Goal: Communication & Community: Ask a question

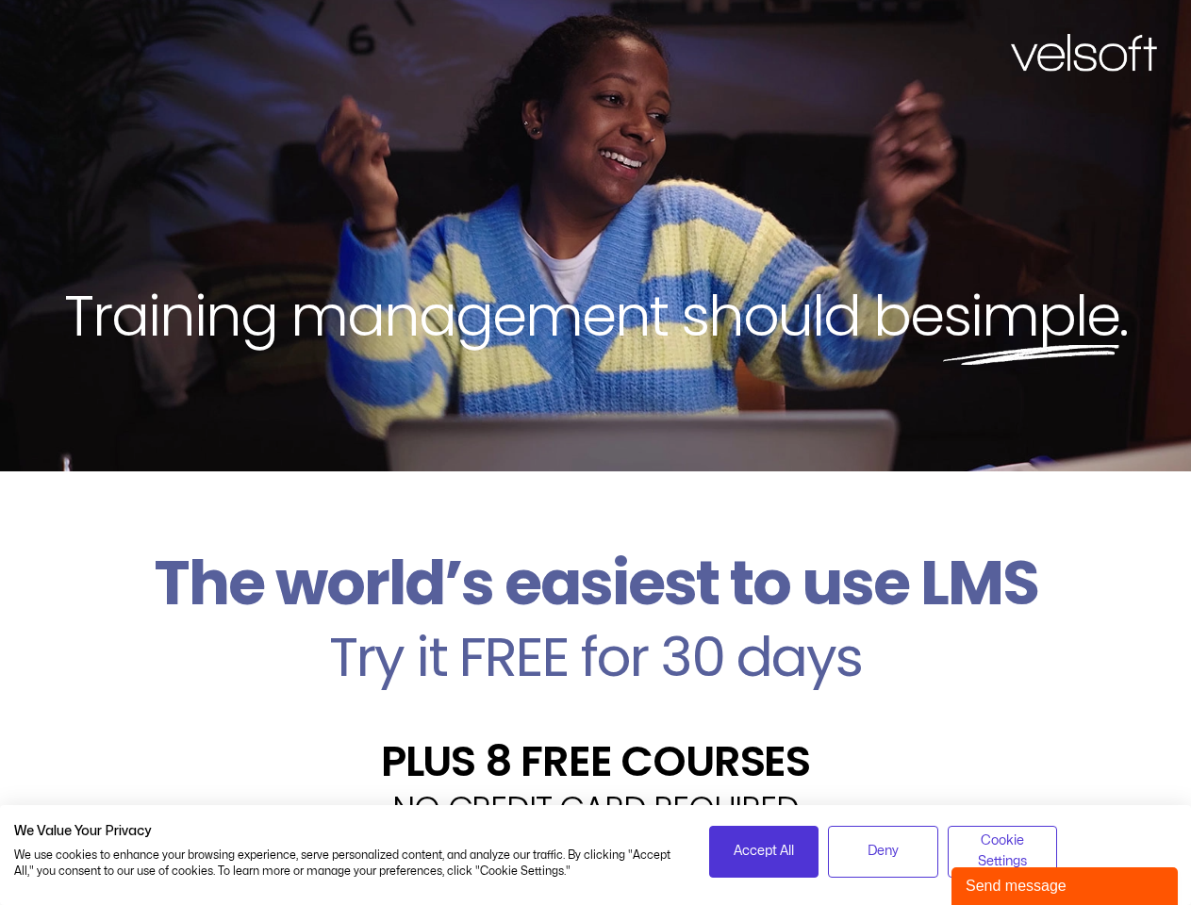
click at [595, 453] on div "Training management should be simple ." at bounding box center [595, 236] width 1191 height 472
click at [764, 852] on span "Accept All" at bounding box center [764, 851] width 60 height 21
click at [883, 852] on div "Velsoft’s Znanja LMS is built for small and medium-sized businesses that want t…" at bounding box center [595, 904] width 1163 height 138
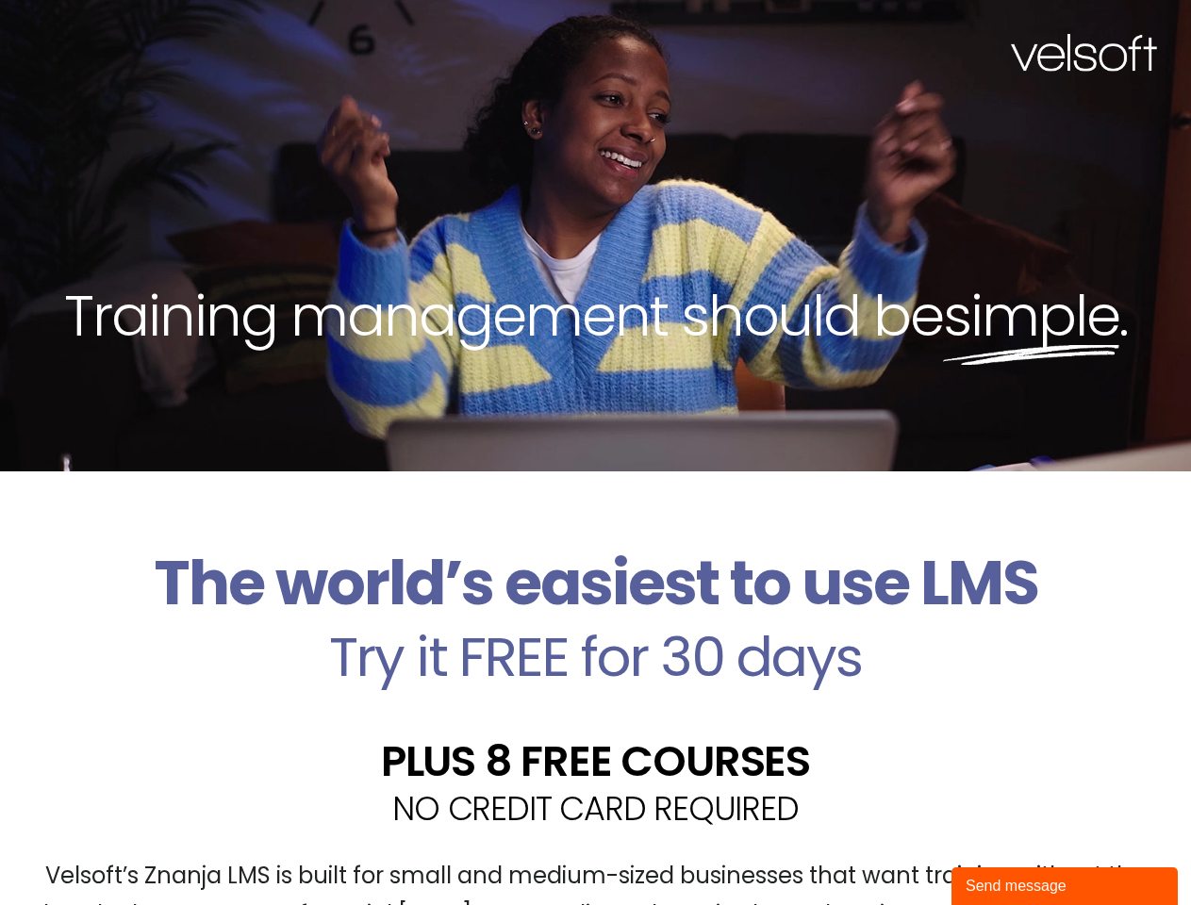
click at [1003, 852] on div "Velsoft’s Znanja LMS is built for small and medium-sized businesses that want t…" at bounding box center [595, 904] width 1163 height 138
click at [1065, 887] on div "Send message" at bounding box center [1065, 886] width 198 height 23
